Goal: Entertainment & Leisure: Consume media (video, audio)

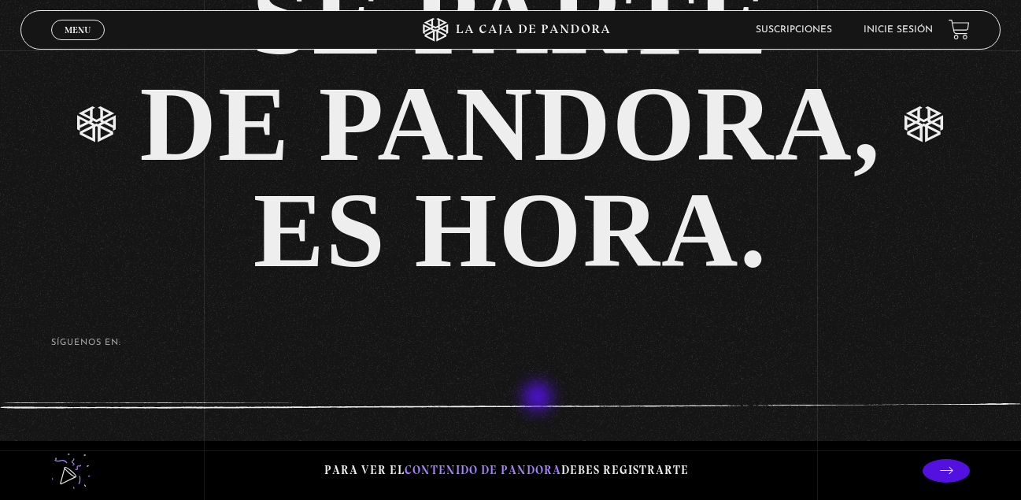
scroll to position [3269, 0]
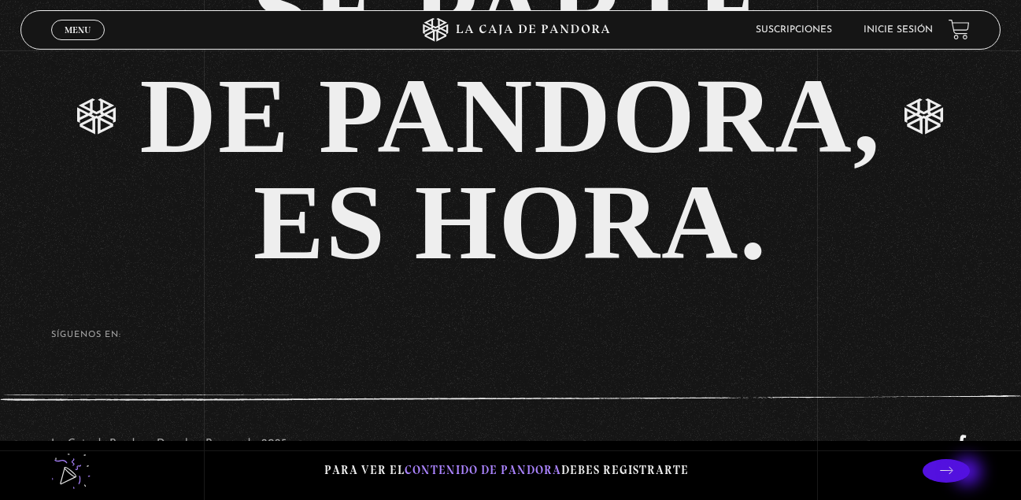
click at [969, 473] on p at bounding box center [946, 471] width 47 height 24
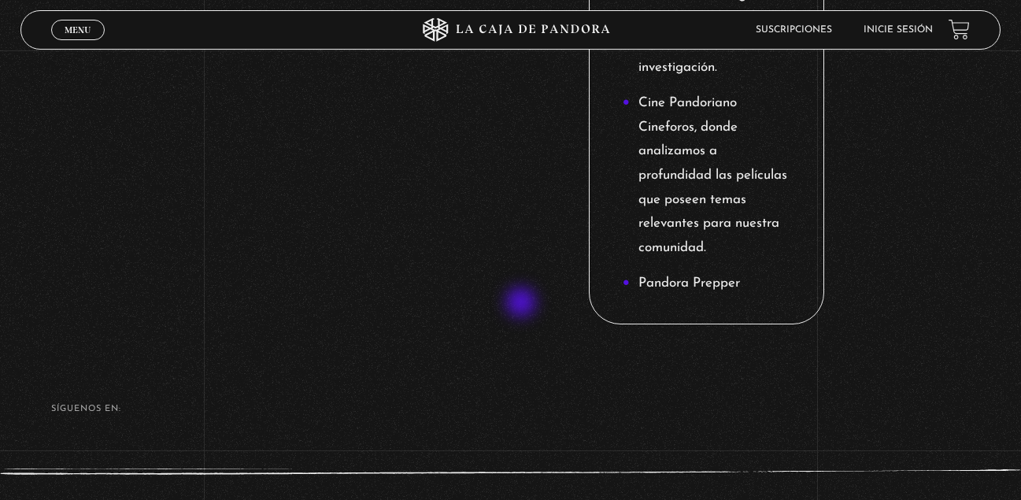
scroll to position [2457, 0]
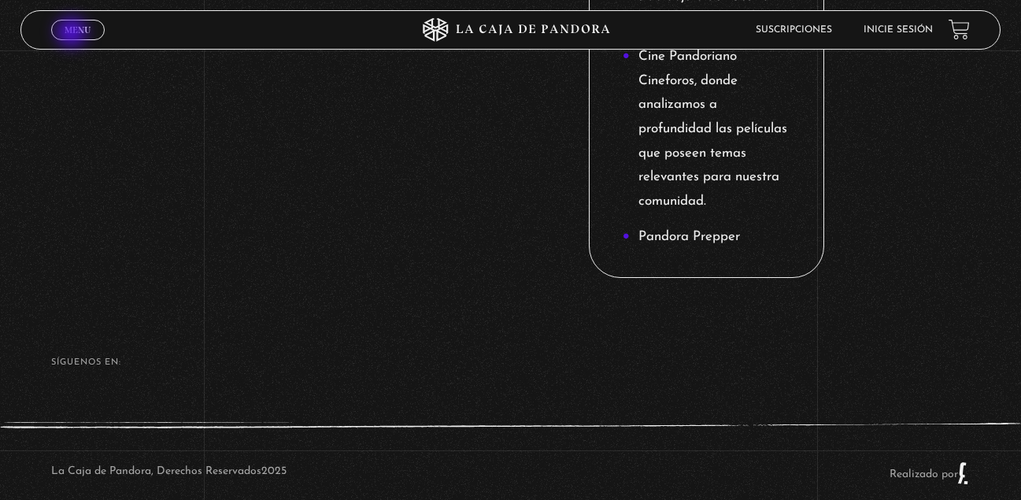
click at [73, 35] on span "Menu" at bounding box center [78, 29] width 26 height 9
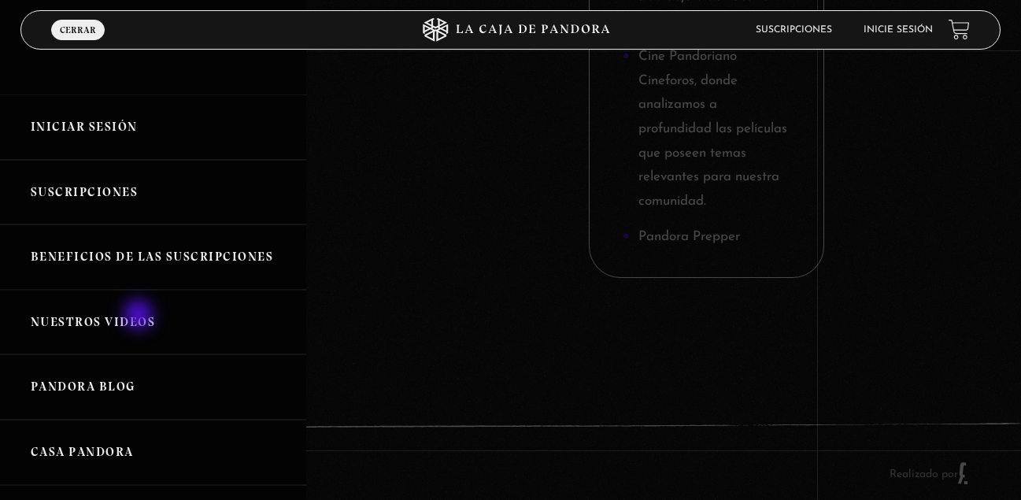
click at [140, 317] on link "Nuestros Videos" at bounding box center [153, 322] width 306 height 65
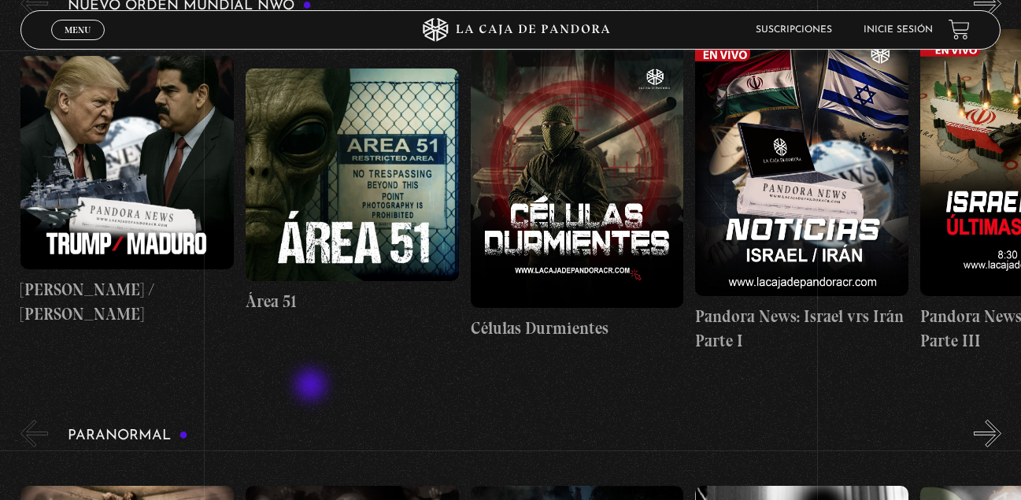
scroll to position [315, 0]
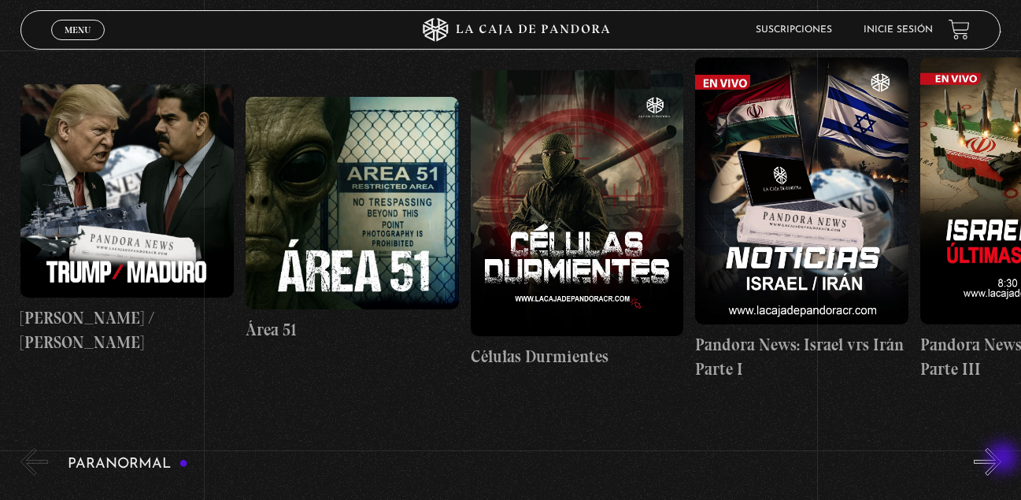
click at [1002, 459] on button "»" at bounding box center [988, 462] width 28 height 28
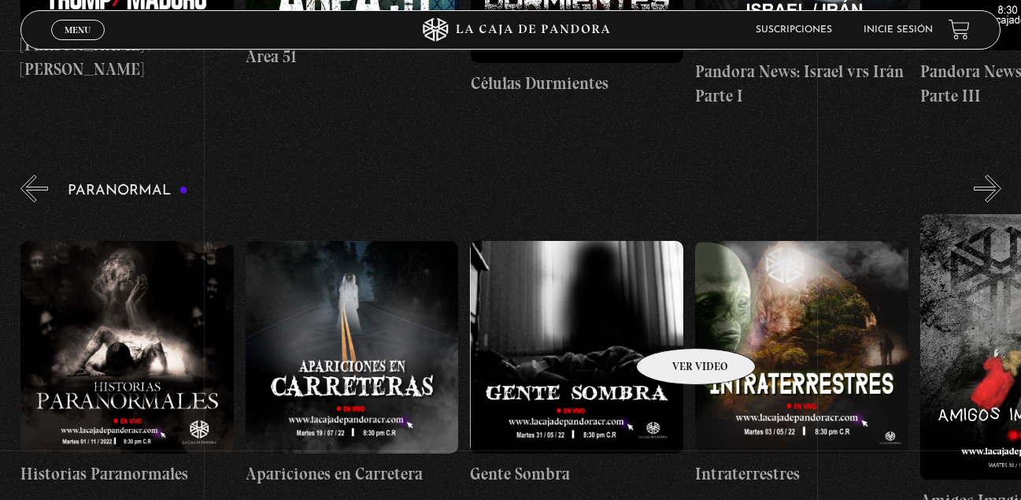
scroll to position [472, 0]
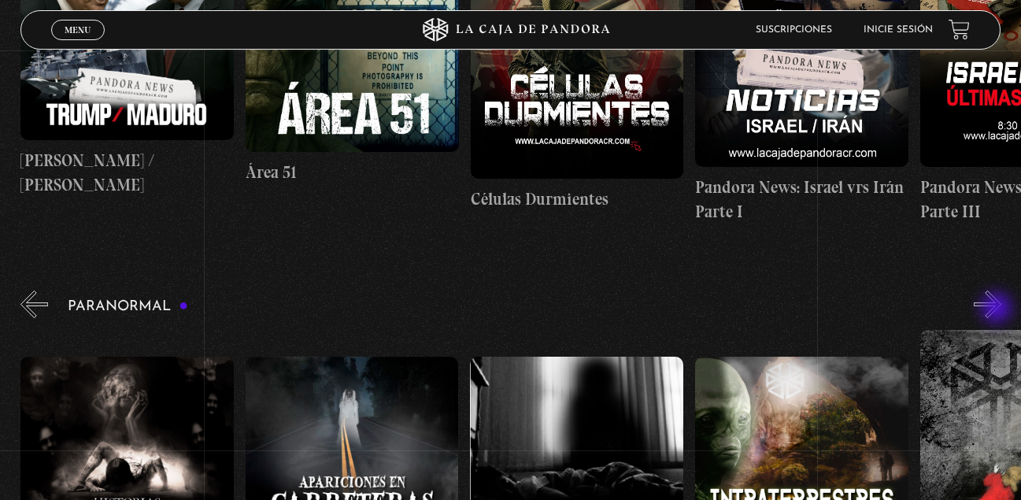
click at [998, 309] on button "»" at bounding box center [988, 305] width 28 height 28
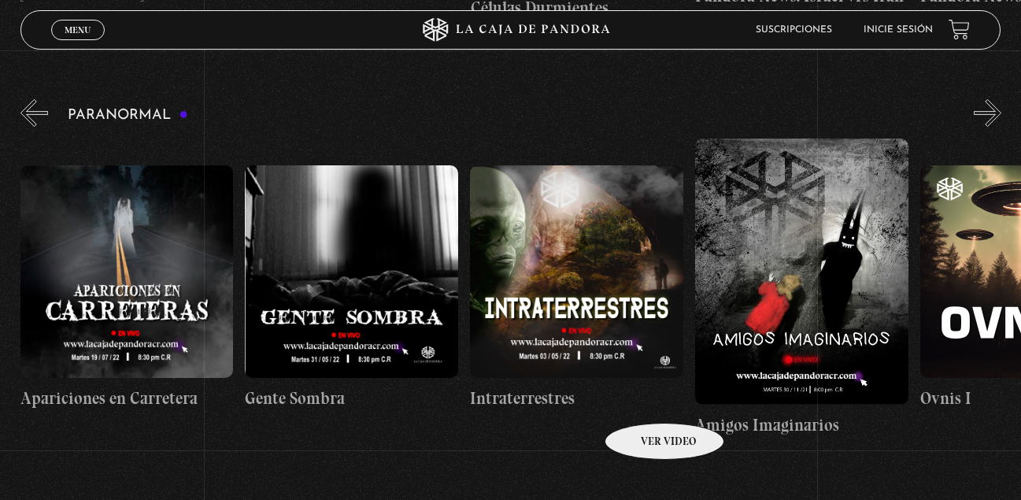
scroll to position [709, 0]
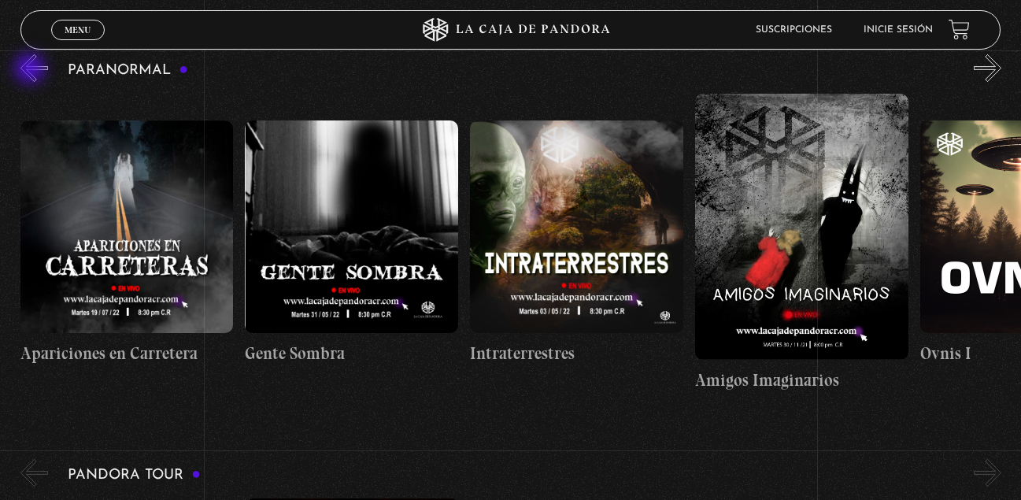
click at [31, 70] on button "«" at bounding box center [34, 68] width 28 height 28
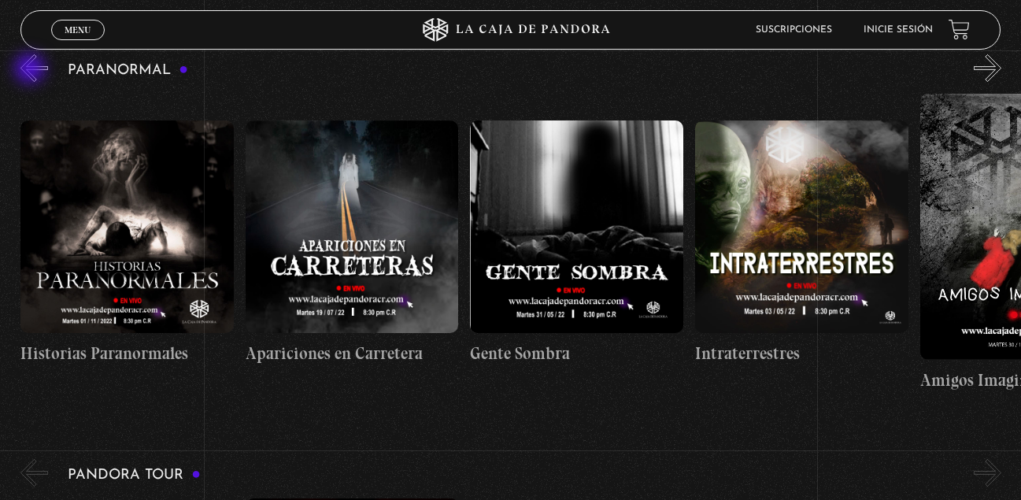
click at [31, 70] on button "«" at bounding box center [34, 68] width 28 height 28
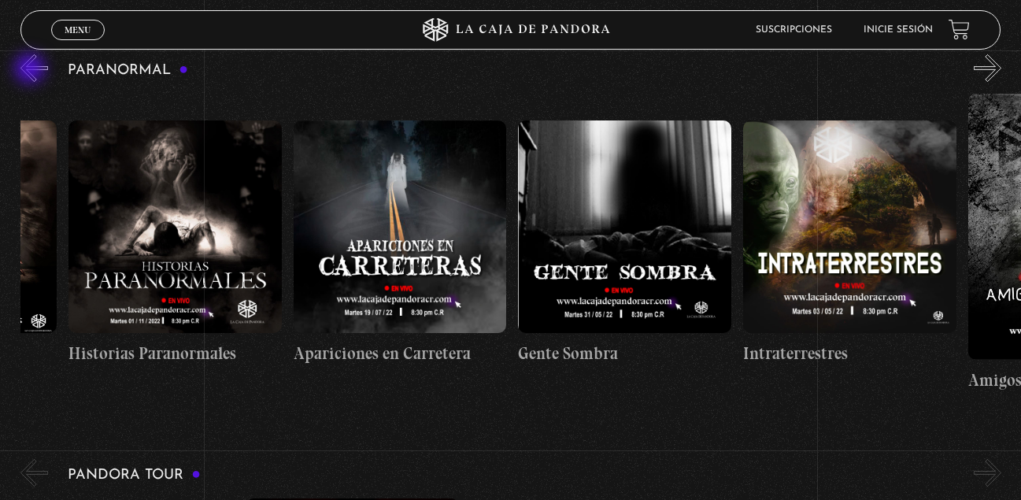
scroll to position [0, 36]
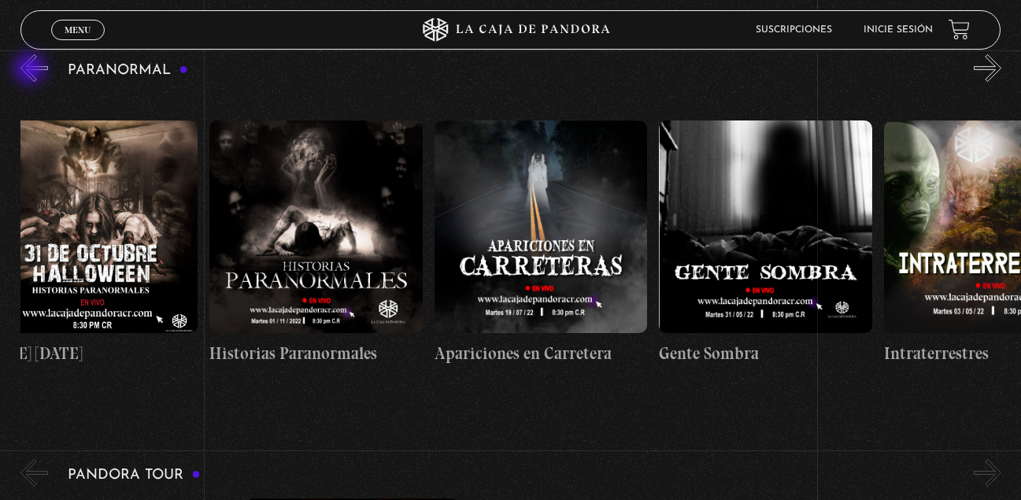
click at [31, 70] on button "«" at bounding box center [34, 68] width 28 height 28
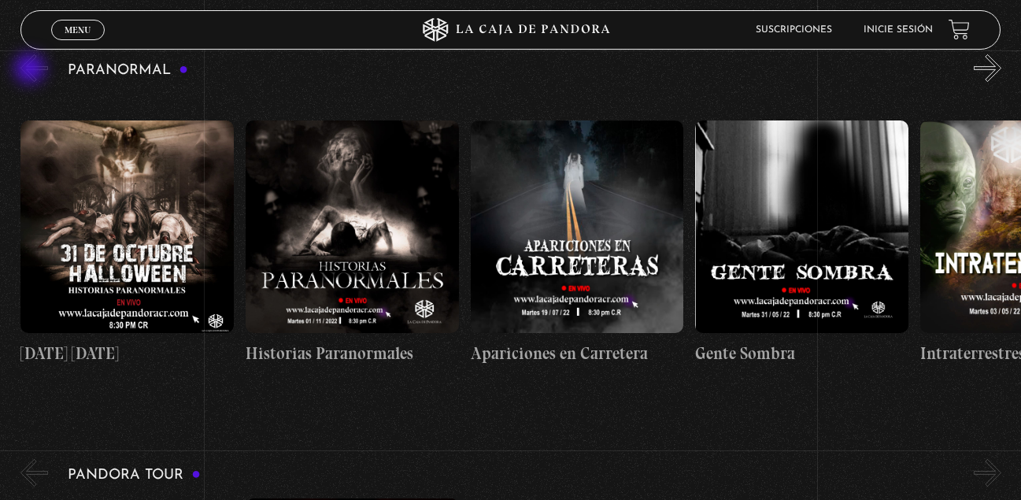
click at [31, 70] on button "«" at bounding box center [34, 68] width 28 height 28
click at [997, 63] on button "»" at bounding box center [988, 68] width 28 height 28
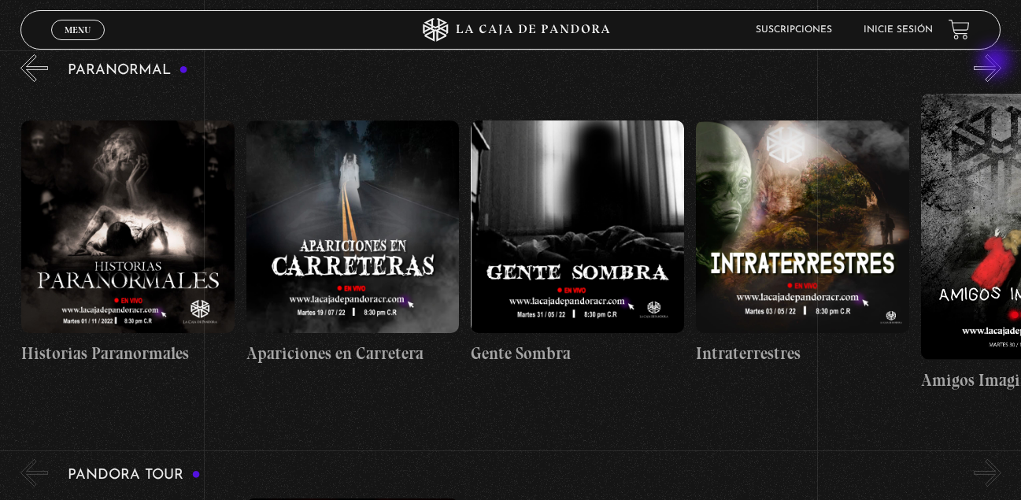
scroll to position [0, 225]
click at [997, 63] on button "»" at bounding box center [988, 68] width 28 height 28
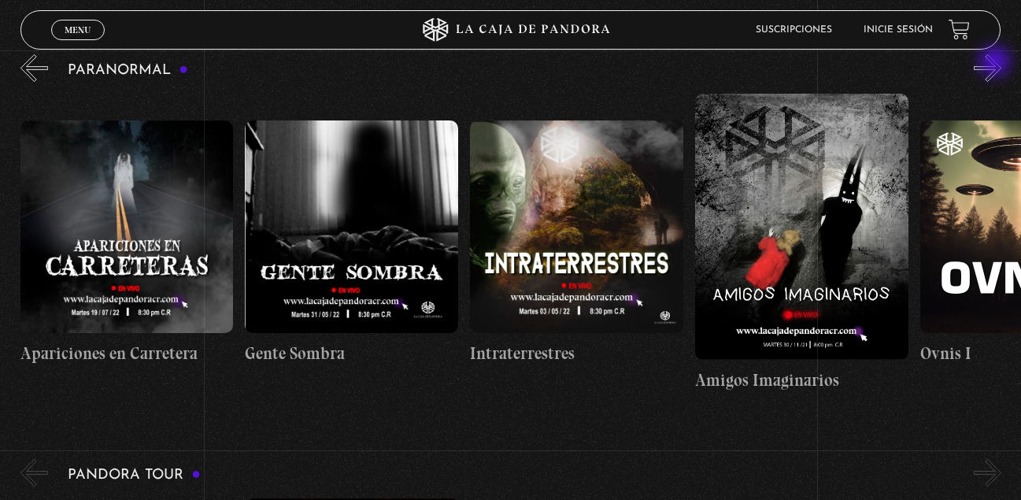
click at [997, 63] on button "»" at bounding box center [988, 68] width 28 height 28
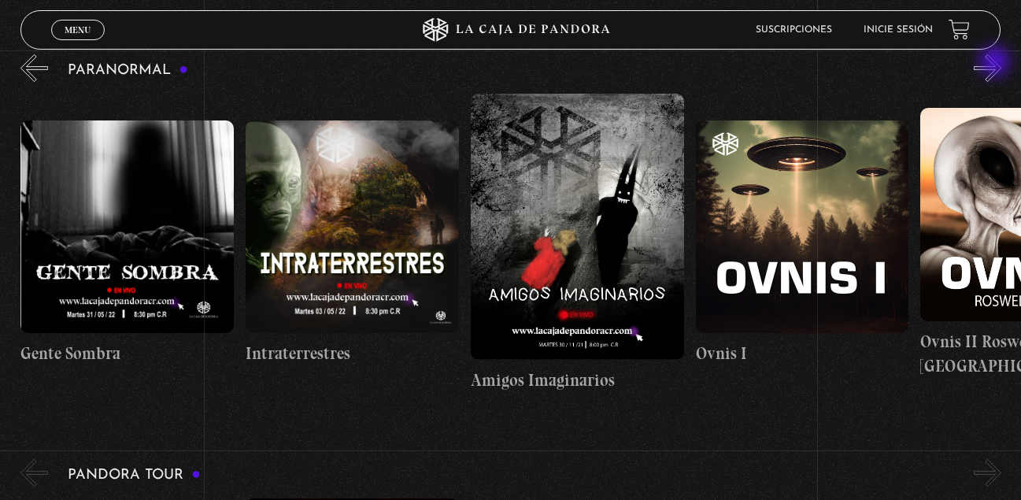
click at [997, 63] on button "»" at bounding box center [988, 68] width 28 height 28
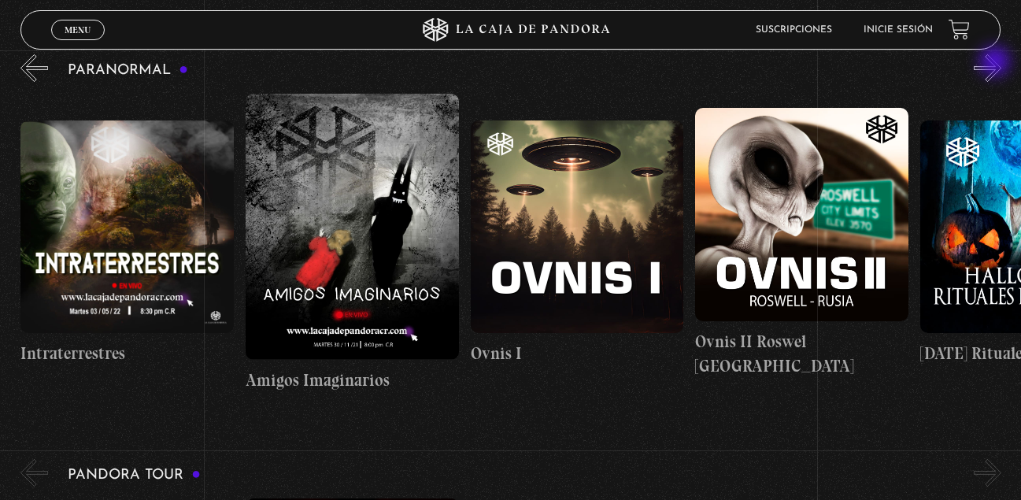
click at [997, 63] on button "»" at bounding box center [988, 68] width 28 height 28
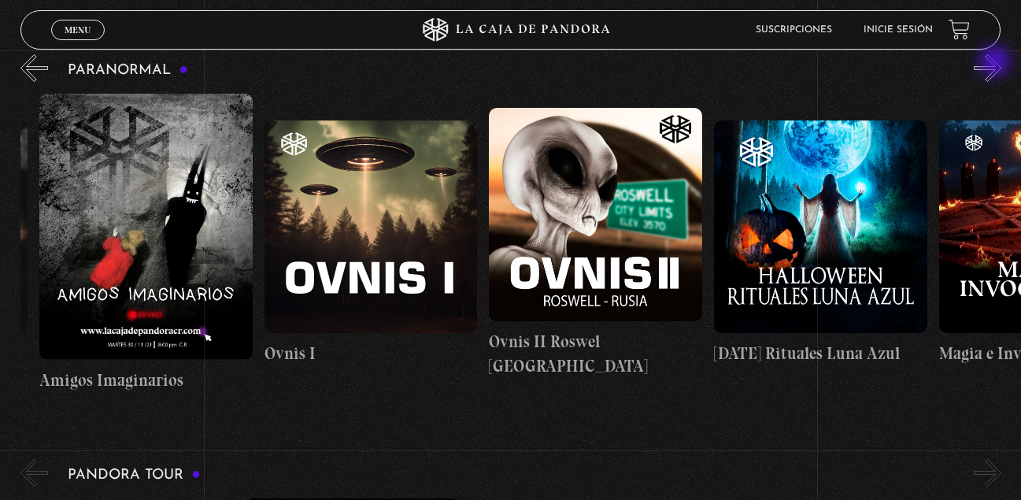
click at [997, 63] on button "»" at bounding box center [988, 68] width 28 height 28
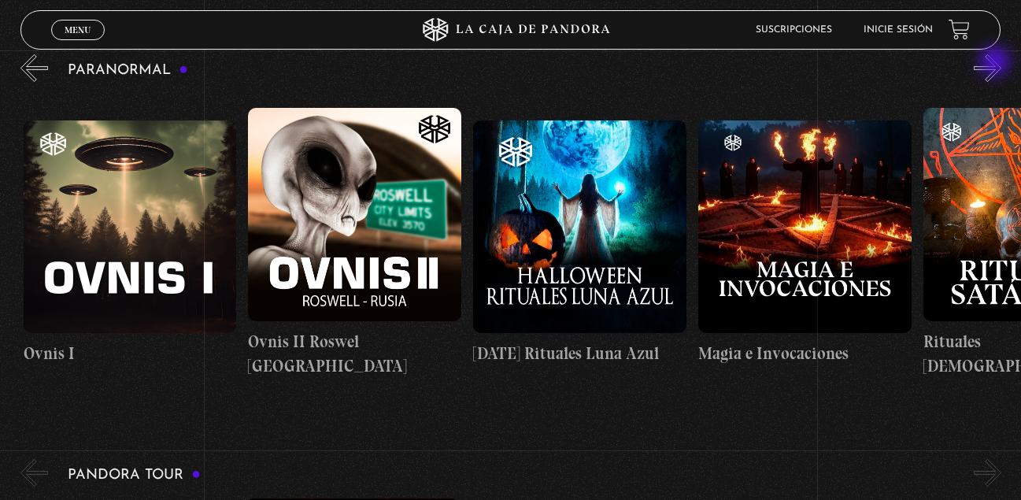
click at [997, 63] on button "»" at bounding box center [988, 68] width 28 height 28
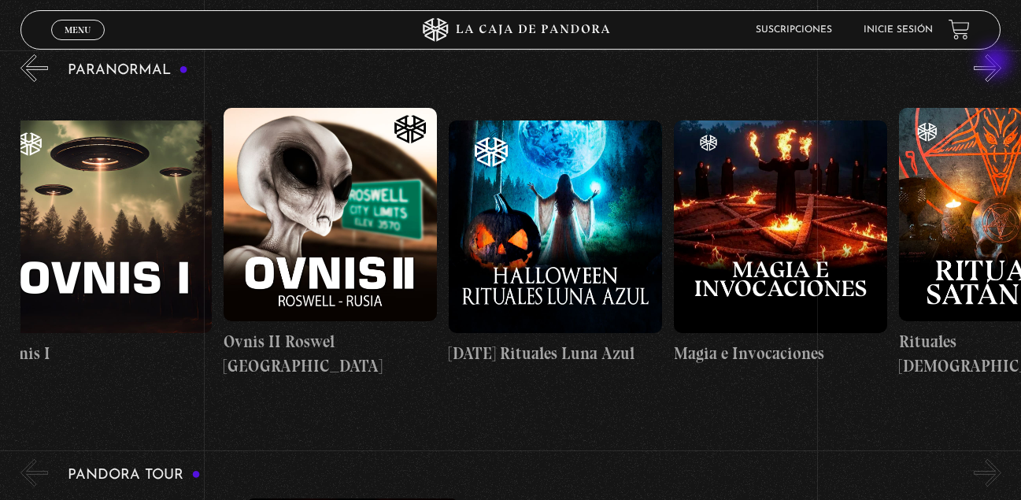
scroll to position [0, 1463]
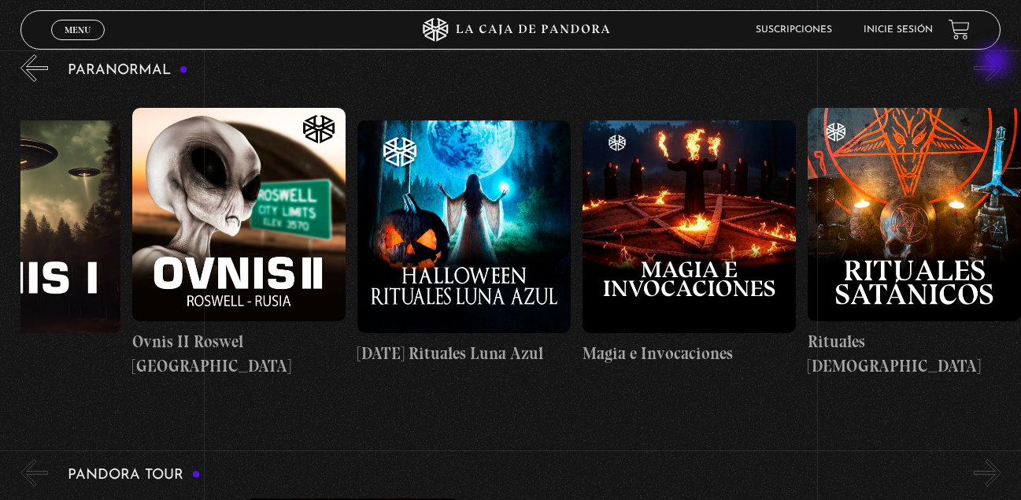
click at [997, 63] on button "»" at bounding box center [988, 68] width 28 height 28
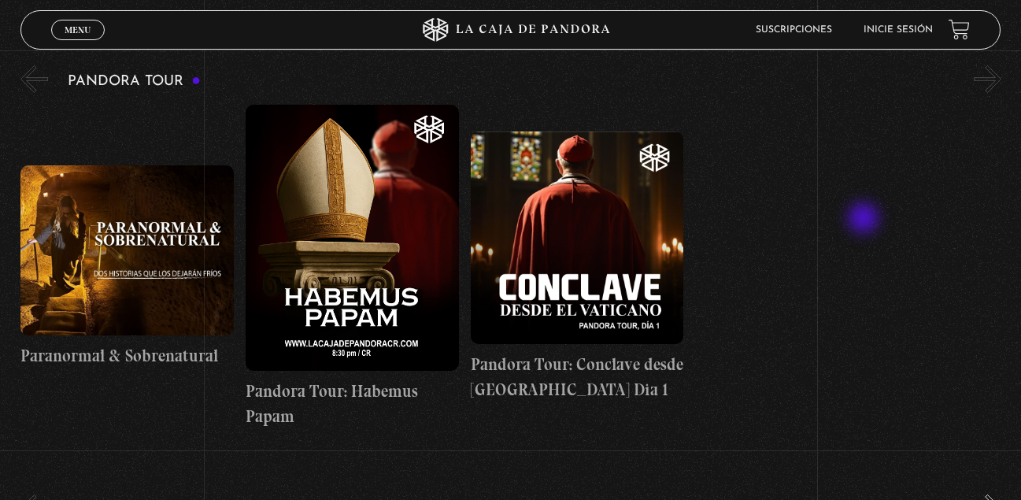
scroll to position [1496, 0]
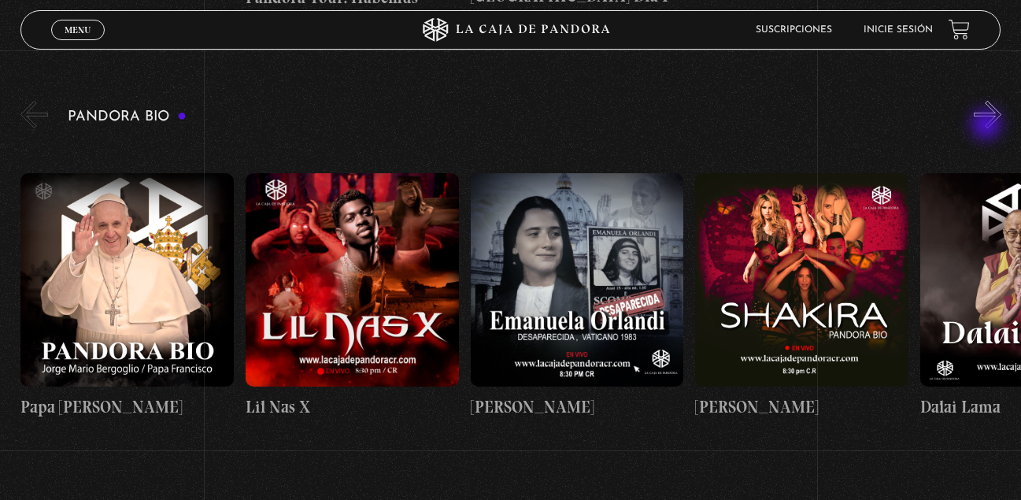
click at [987, 130] on div "Pandora Bio Papa [PERSON_NAME] X [PERSON_NAME] [PERSON_NAME] Dalai Lama Canserb…" at bounding box center [520, 275] width 1001 height 354
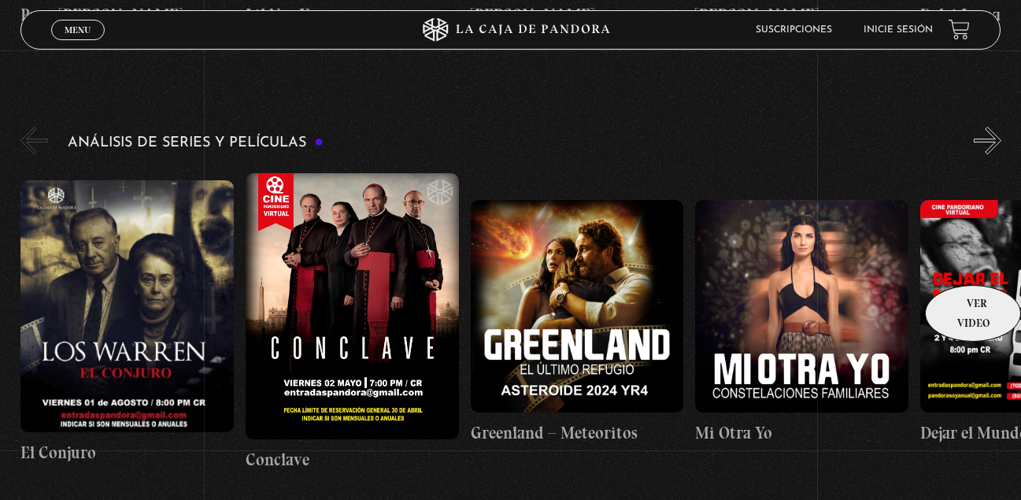
scroll to position [1890, 0]
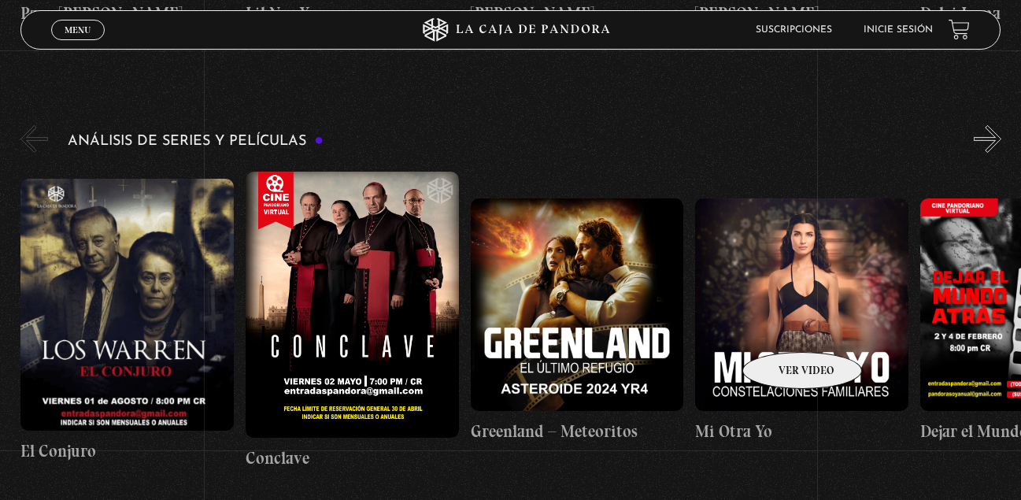
click at [782, 328] on figure at bounding box center [801, 304] width 213 height 213
